Goal: Transaction & Acquisition: Purchase product/service

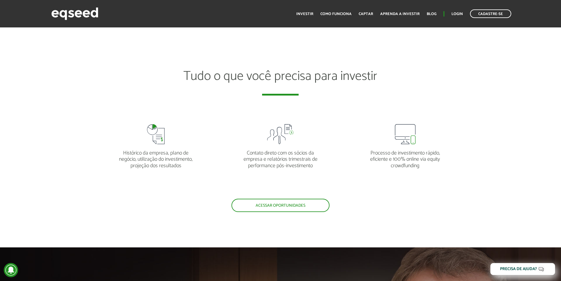
scroll to position [1218, 0]
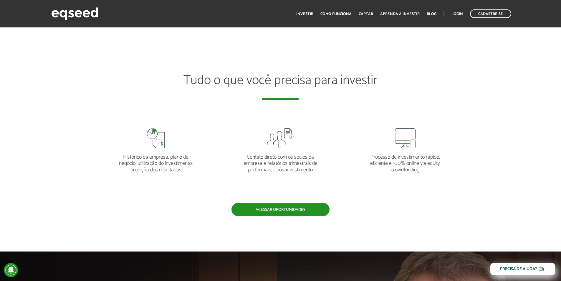
click at [303, 209] on link "Acessar oportunidades" at bounding box center [281, 209] width 98 height 13
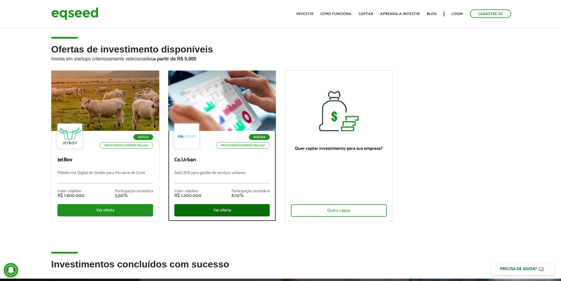
click at [212, 209] on div "Ver oferta" at bounding box center [222, 210] width 96 height 12
